Goal: Information Seeking & Learning: Learn about a topic

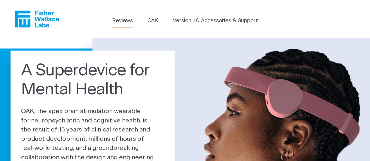
click at [124, 22] on link "Reviews" at bounding box center [122, 21] width 20 height 8
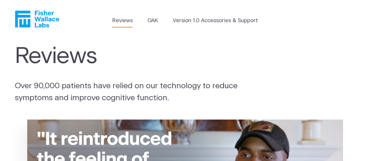
click at [155, 20] on link "OAK" at bounding box center [153, 21] width 11 height 8
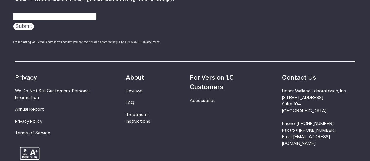
scroll to position [996, 0]
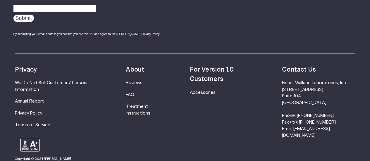
click at [134, 94] on link "FAQ" at bounding box center [130, 95] width 8 height 4
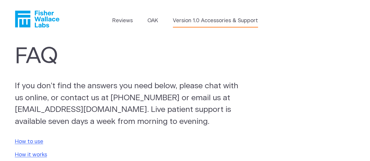
click at [212, 23] on link "Version 1.0 Accessories & Support" at bounding box center [215, 21] width 85 height 8
